Goal: Task Accomplishment & Management: Complete application form

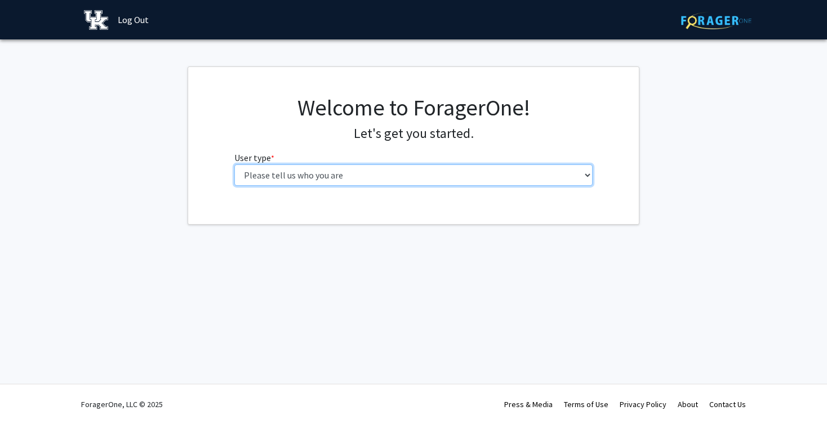
select select "1: undergrad"
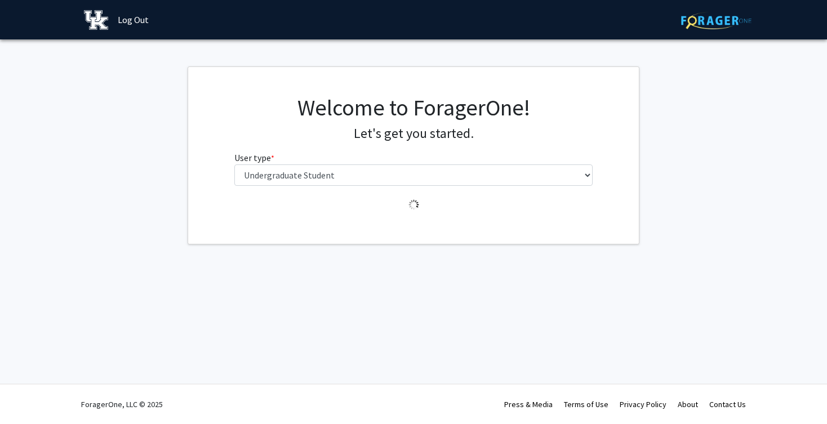
click at [499, 301] on div "Login Success Skip navigation Log Out Complete your profile × To continue, you …" at bounding box center [413, 212] width 827 height 424
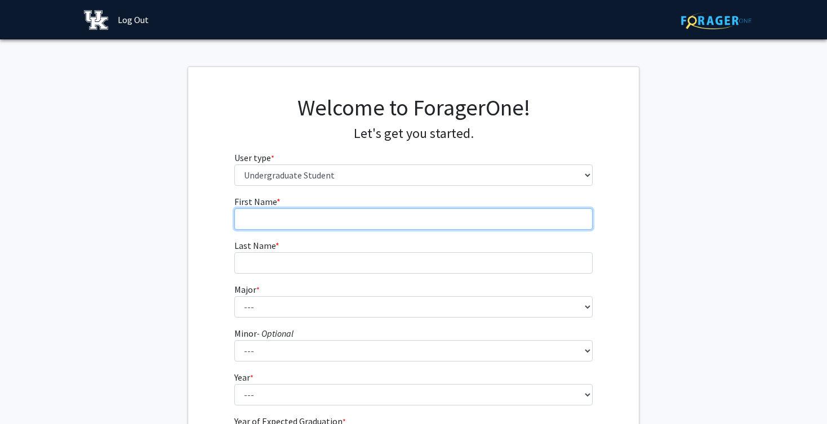
click at [428, 210] on input "First Name * required" at bounding box center [413, 218] width 359 height 21
type input "[PERSON_NAME]"
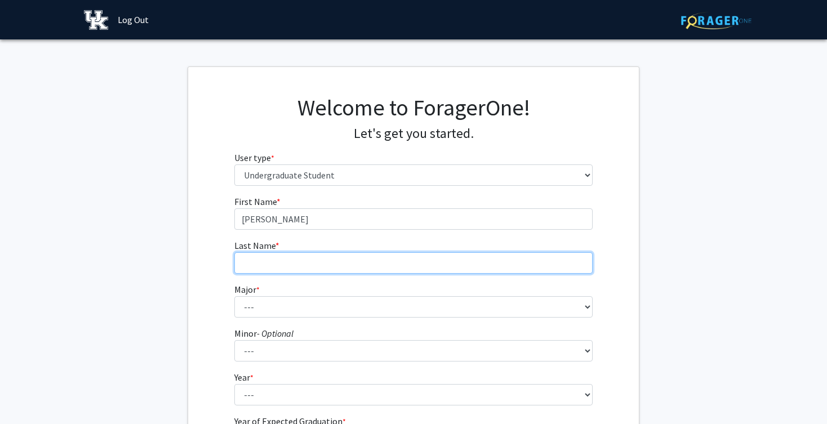
click at [380, 260] on input "Last Name * required" at bounding box center [413, 262] width 359 height 21
type input "[PERSON_NAME]"
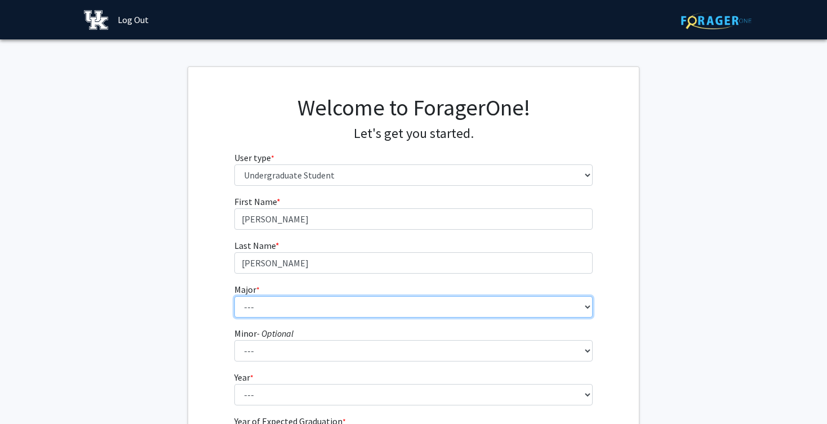
select select "98: 935"
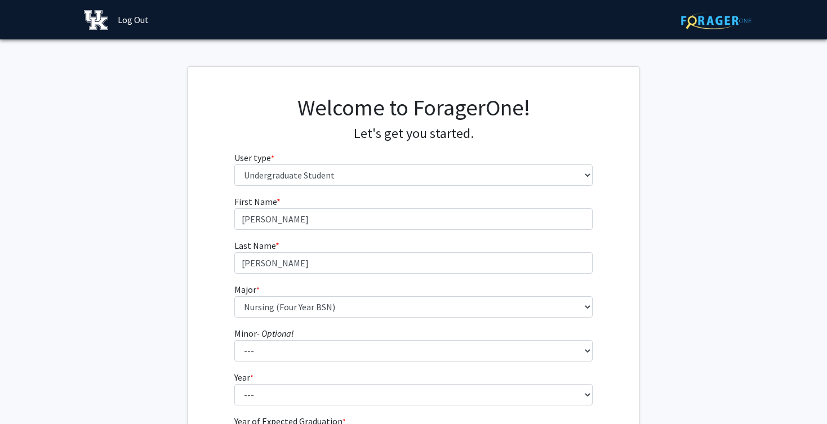
click at [174, 295] on fg-get-started "Welcome to ForagerOne! Let's get you started. User type * required Please tell …" at bounding box center [413, 288] width 827 height 445
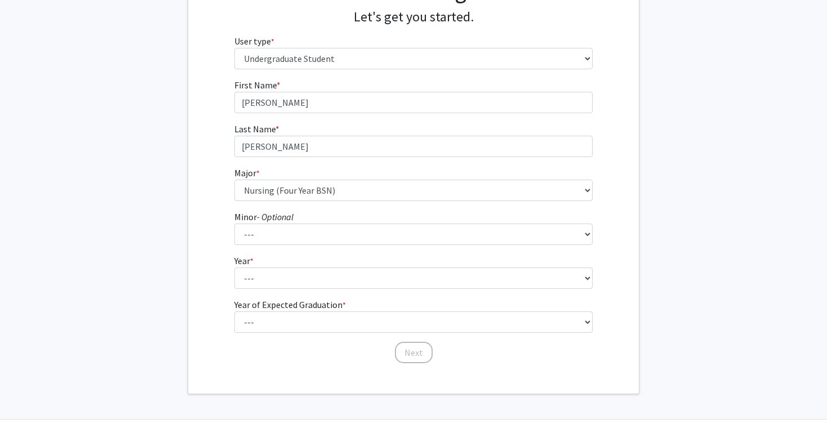
scroll to position [128, 0]
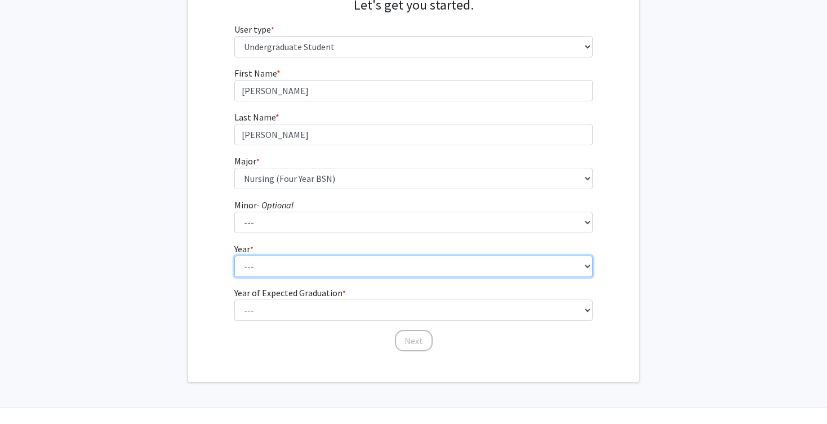
select select "3: junior"
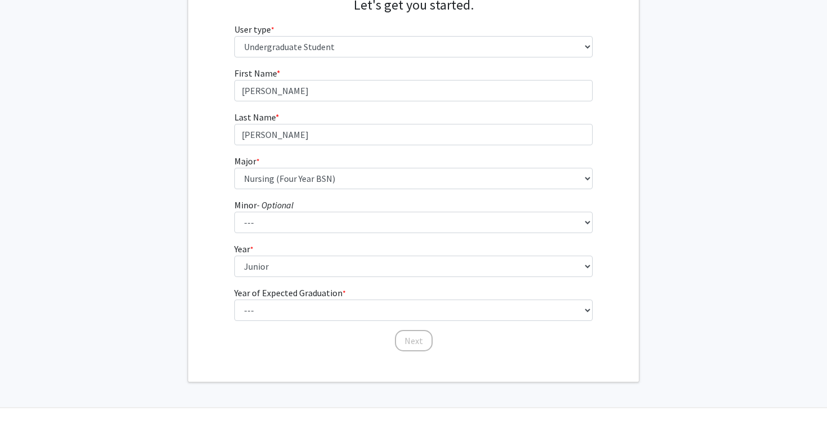
click at [212, 312] on div "First Name * required [PERSON_NAME] Last Name * required [PERSON_NAME] * requir…" at bounding box center [413, 209] width 451 height 286
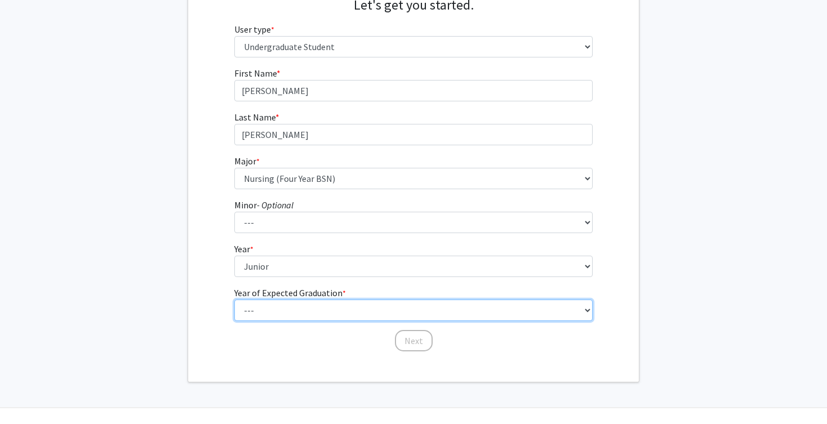
select select "3: 2027"
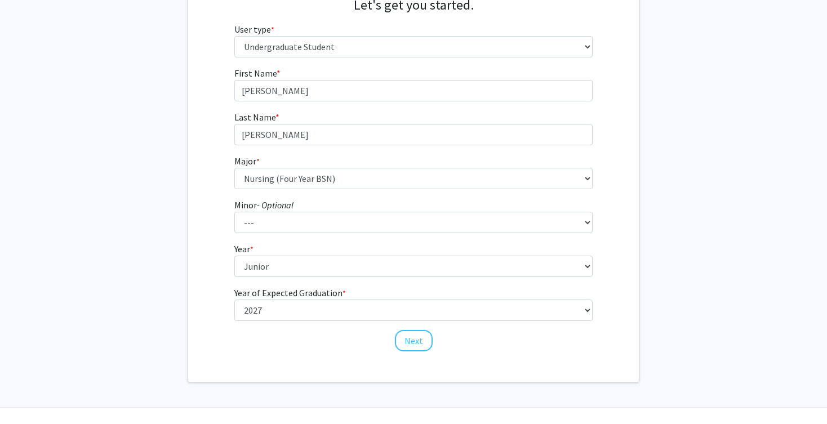
click at [263, 365] on div "Welcome to ForagerOne! Let's get you started. User type * required Please tell …" at bounding box center [413, 160] width 451 height 443
click at [423, 345] on button "Next" at bounding box center [414, 340] width 38 height 21
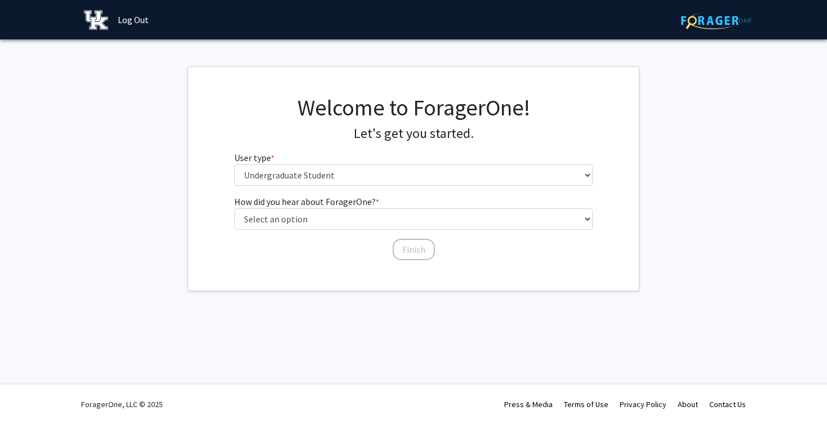
scroll to position [0, 0]
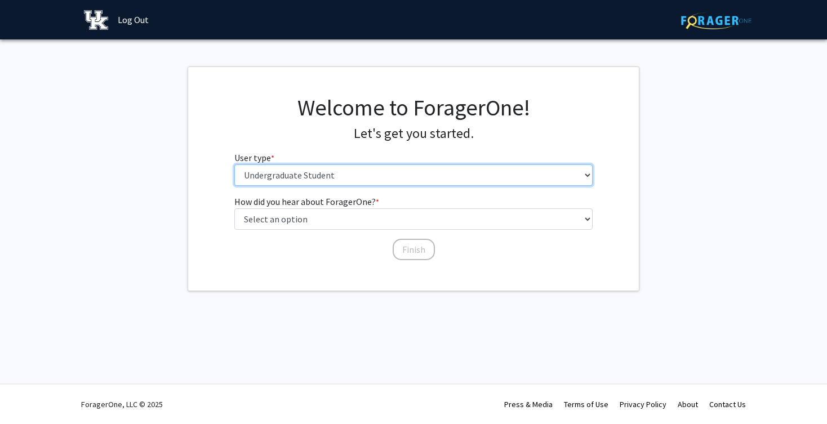
click at [301, 174] on select "Please tell us who you are Undergraduate Student Master's Student Doctoral Cand…" at bounding box center [413, 175] width 359 height 21
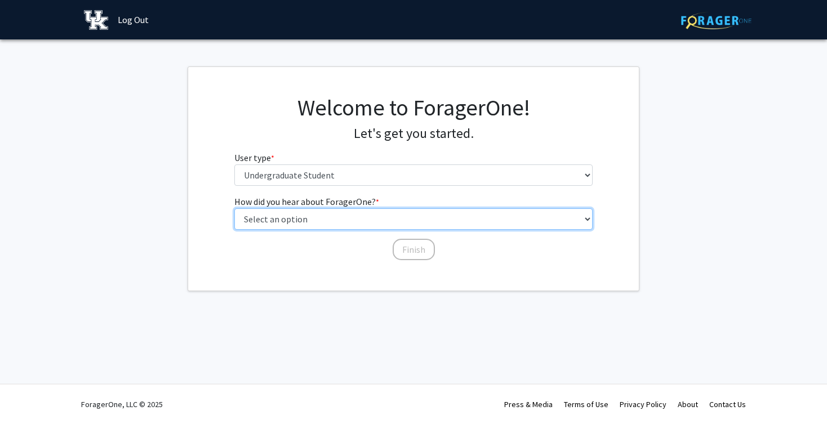
click at [313, 211] on select "Select an option Peer/student recommendation Faculty/staff recommendation Unive…" at bounding box center [413, 218] width 359 height 21
select select "3: university_website"
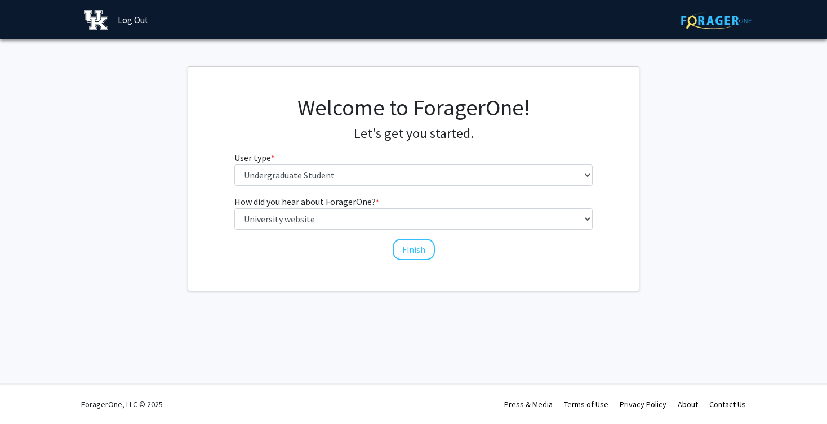
click at [310, 281] on div "Welcome to ForagerOne! Let's get you started. User type * required Please tell …" at bounding box center [413, 179] width 451 height 224
click at [410, 250] on button "Finish" at bounding box center [414, 249] width 42 height 21
